Goal: Task Accomplishment & Management: Manage account settings

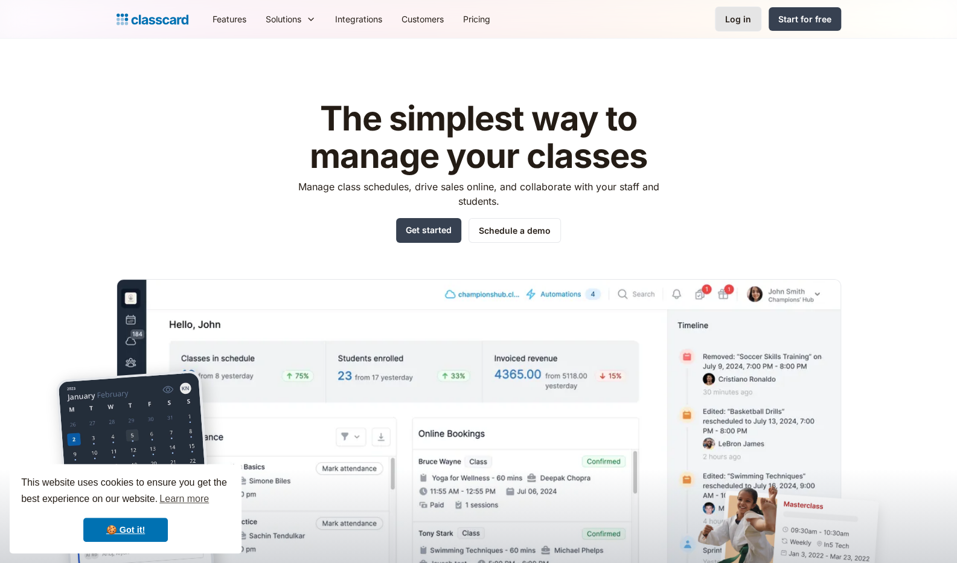
click at [737, 21] on div "Log in" at bounding box center [738, 19] width 26 height 13
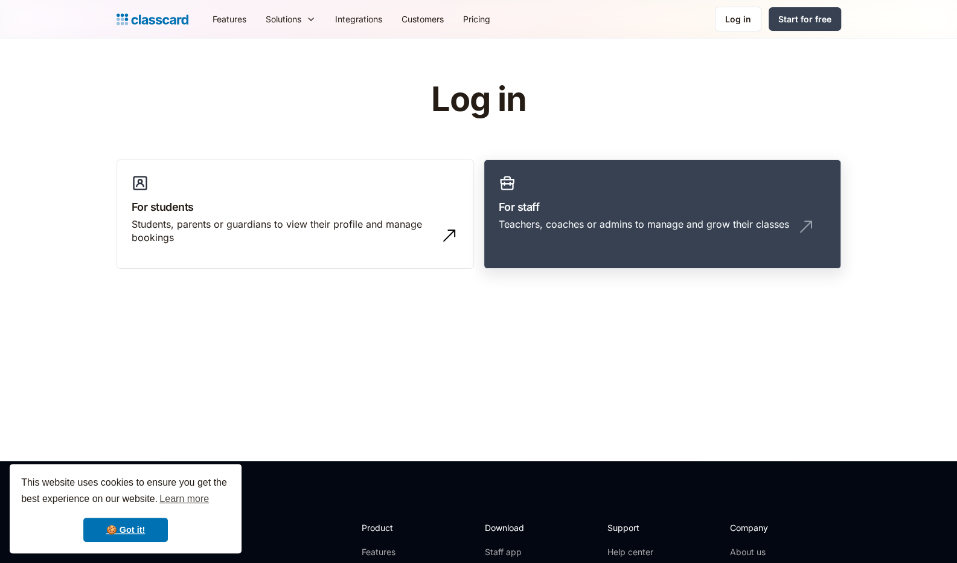
click at [552, 195] on link "For staff Teachers, coaches or admins to manage and grow their classes" at bounding box center [662, 214] width 357 height 110
